Goal: Navigation & Orientation: Go to known website

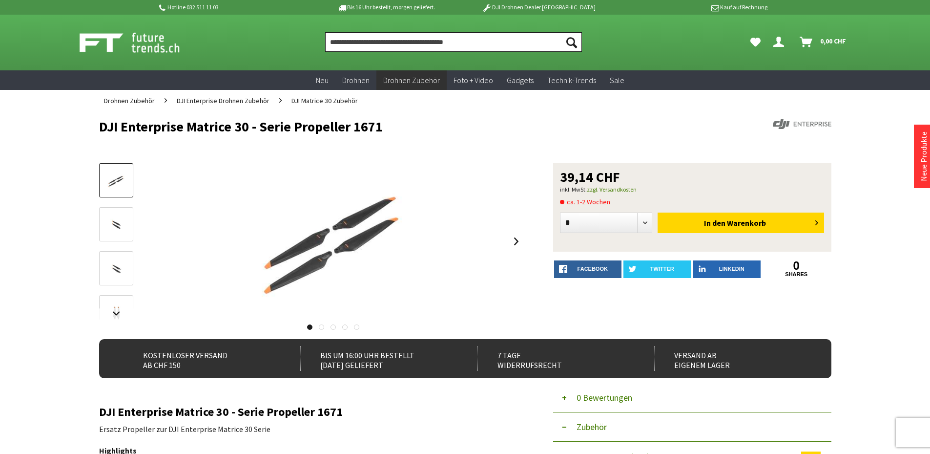
click at [367, 41] on input "Produkt, Marke, Kategorie, EAN, Artikelnummer…" at bounding box center [453, 42] width 257 height 20
type input "*"
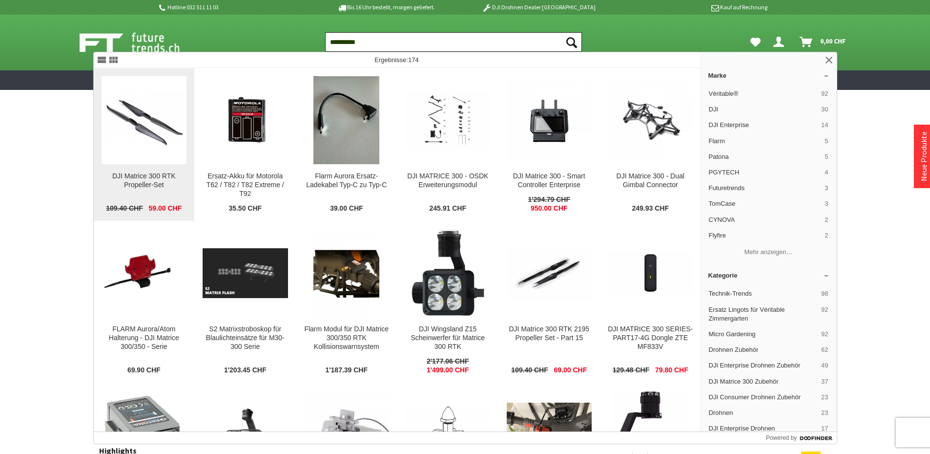
type input "**********"
click at [136, 137] on img at bounding box center [144, 120] width 85 height 85
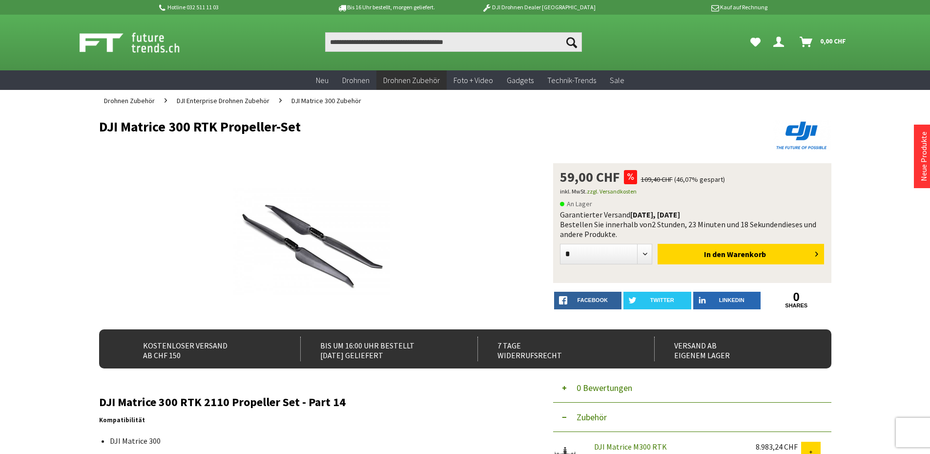
click at [143, 40] on img at bounding box center [141, 42] width 122 height 24
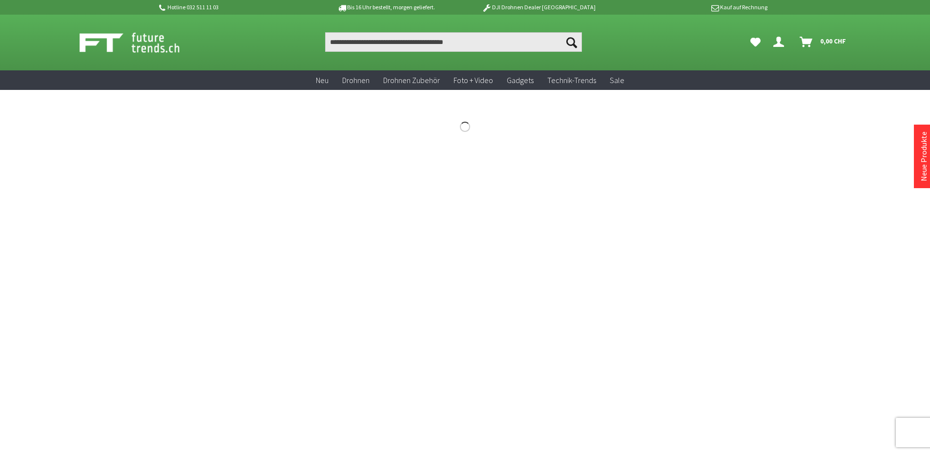
click at [143, 40] on img at bounding box center [141, 42] width 122 height 24
